Goal: Transaction & Acquisition: Purchase product/service

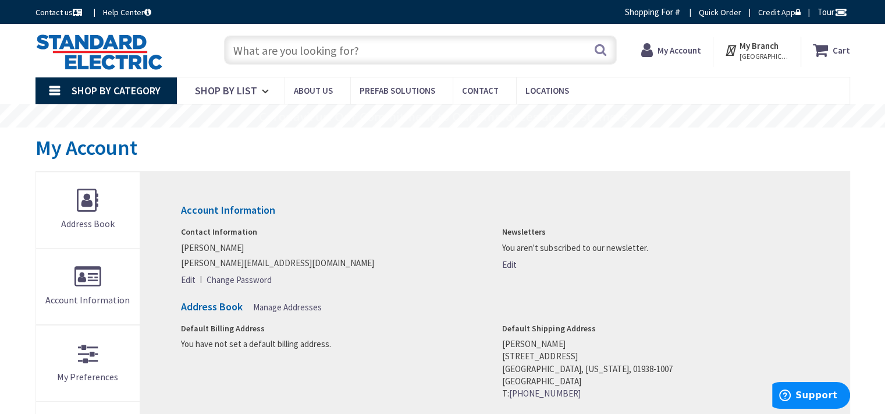
click at [373, 56] on input "text" at bounding box center [420, 50] width 393 height 29
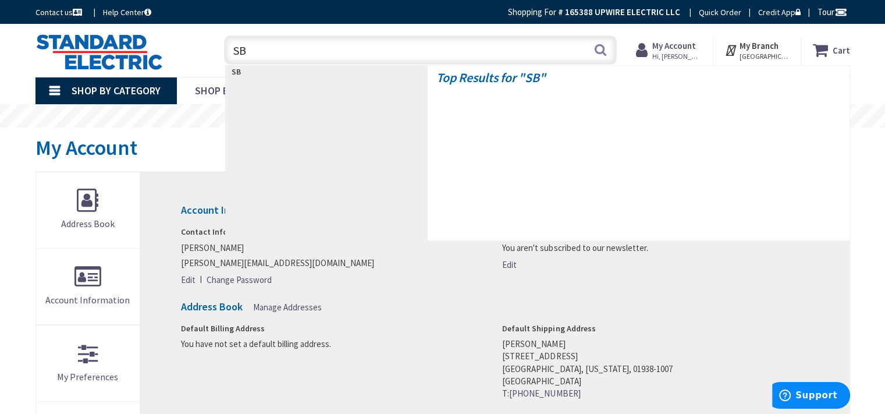
type input "SB1"
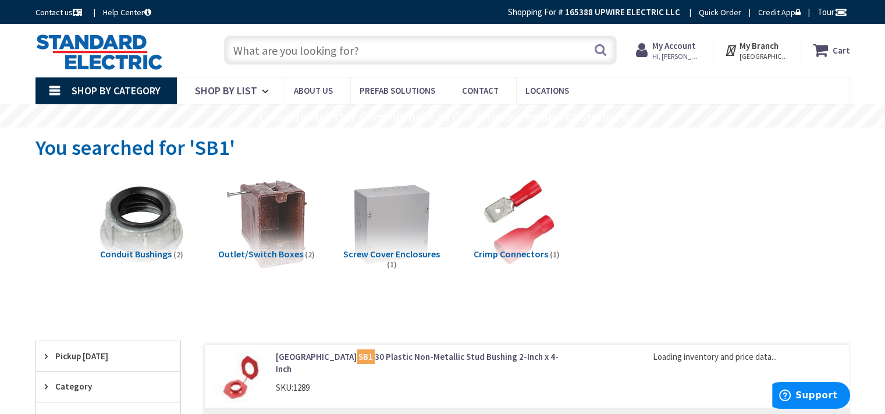
click at [285, 49] on input "text" at bounding box center [420, 50] width 393 height 29
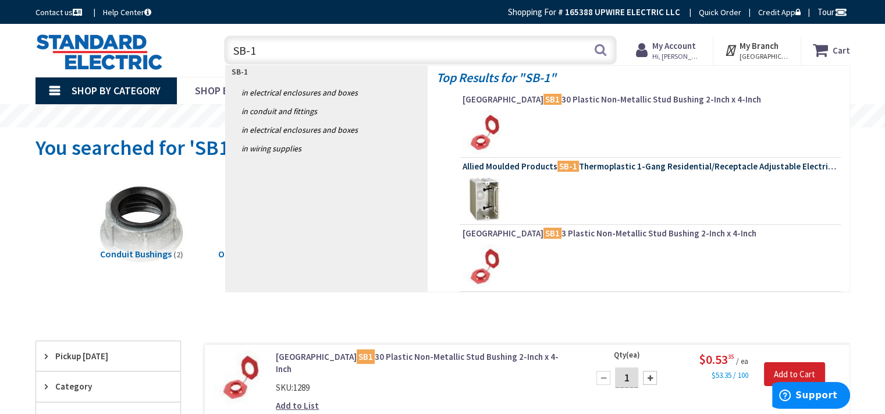
type input "SB-1"
click at [559, 160] on mark "SB-1" at bounding box center [569, 166] width 22 height 15
